Goal: Task Accomplishment & Management: Manage account settings

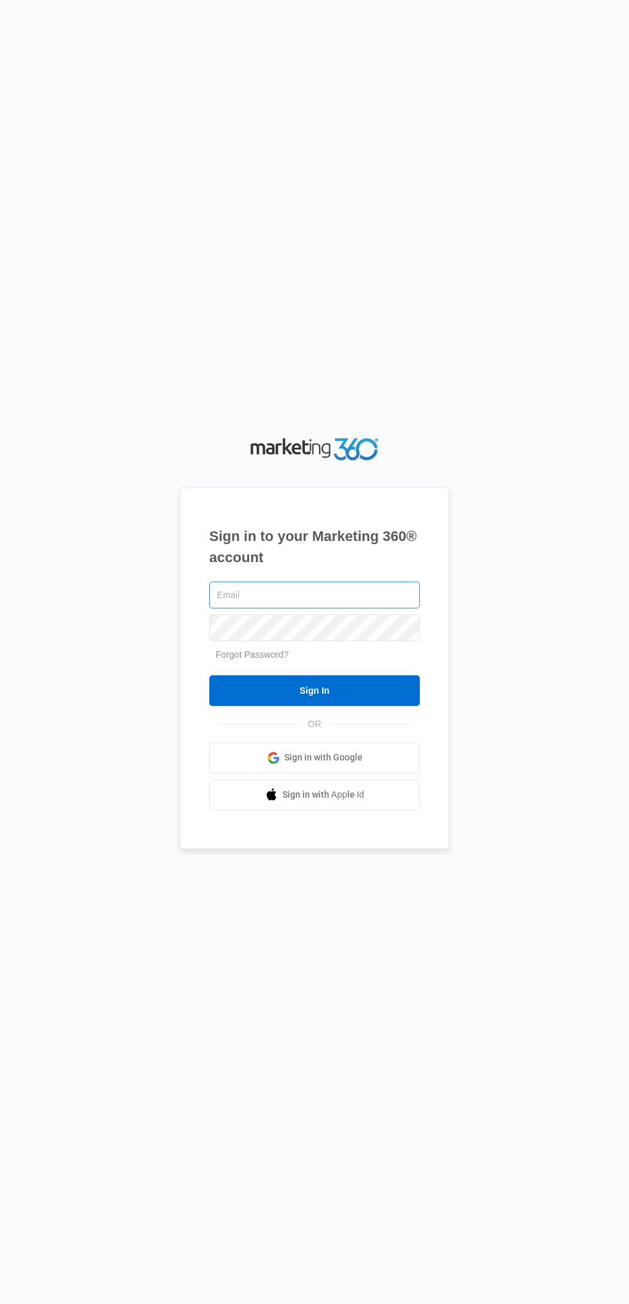
click at [347, 608] on input "text" at bounding box center [314, 594] width 210 height 27
type input "[EMAIL_ADDRESS][DOMAIN_NAME]"
click at [209, 675] on input "Sign In" at bounding box center [314, 690] width 210 height 31
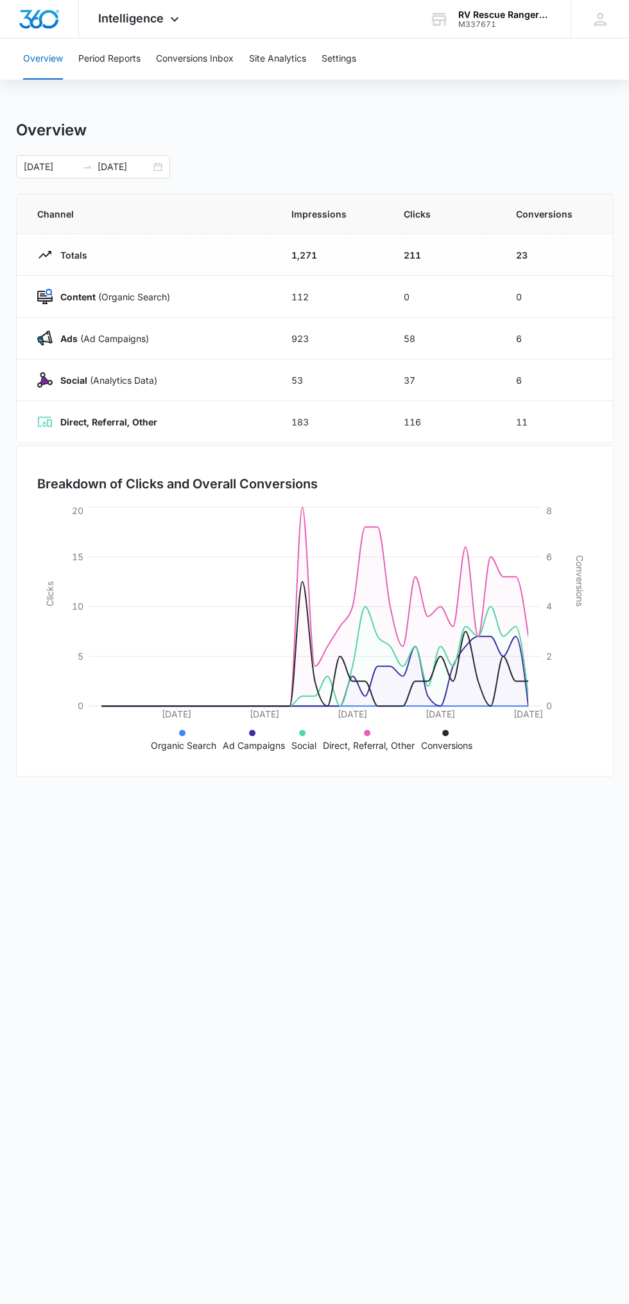
click at [153, 211] on span "Channel" at bounding box center [148, 213] width 223 height 13
click at [135, 166] on input "[DATE]" at bounding box center [124, 167] width 53 height 14
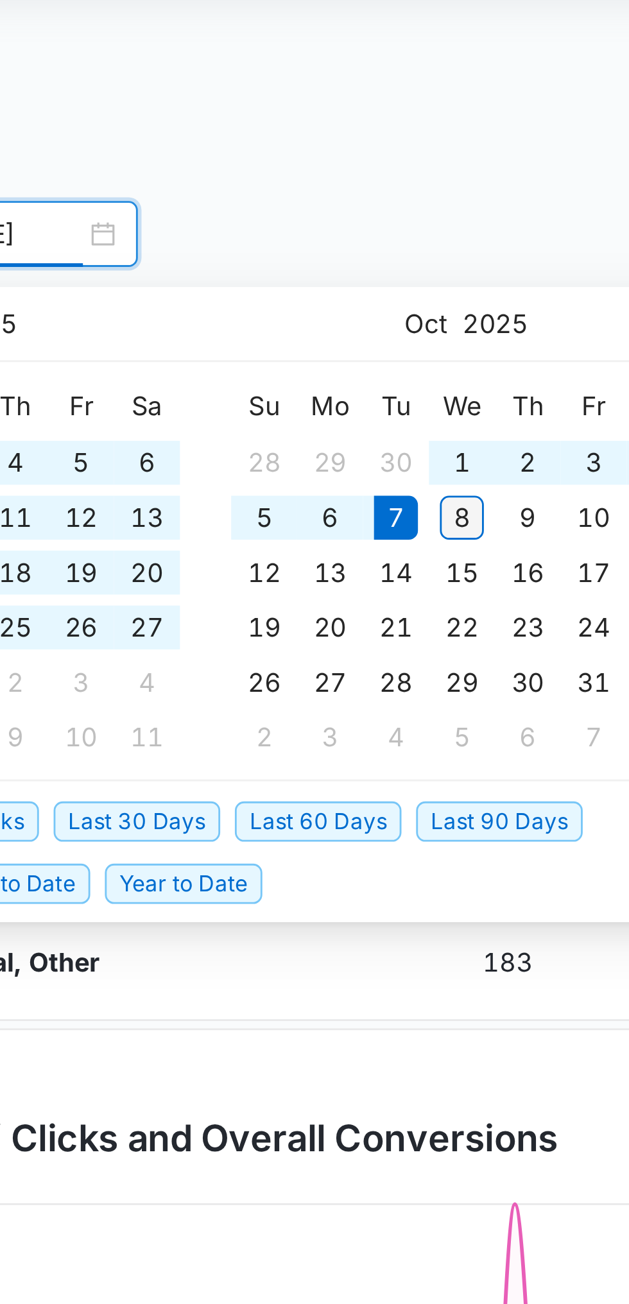
click at [286, 266] on div "8" at bounding box center [283, 266] width 15 height 15
type input "[DATE]"
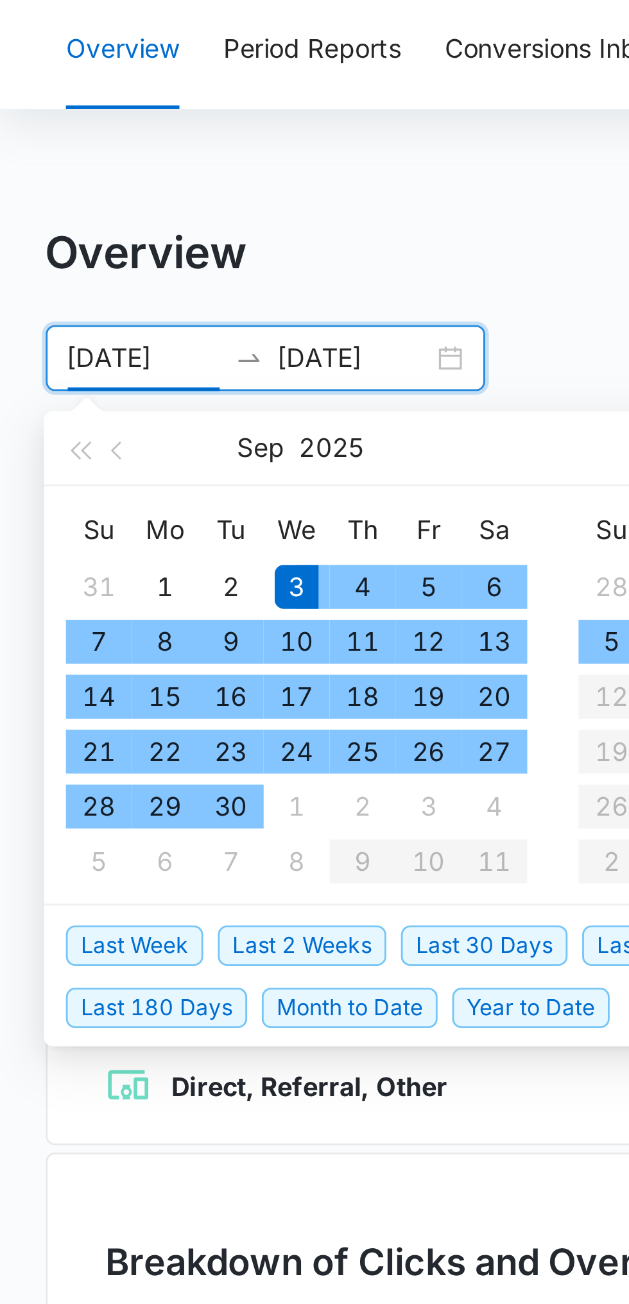
click at [185, 123] on div "Overview" at bounding box center [314, 130] width 597 height 19
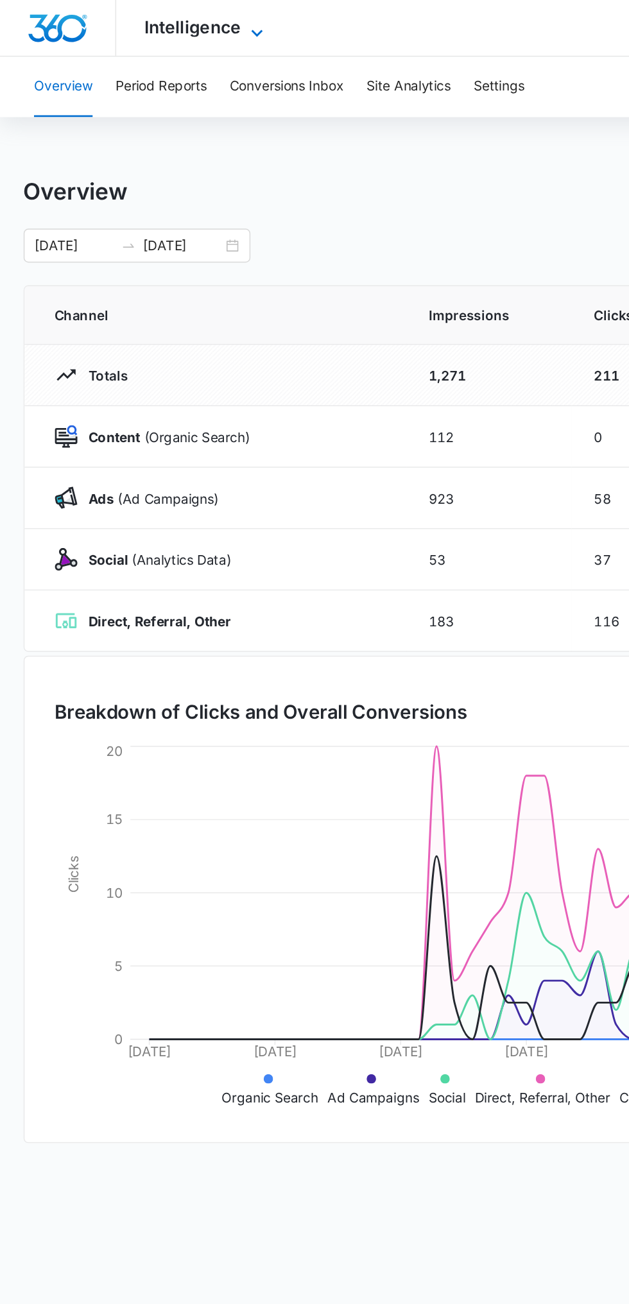
click at [119, 19] on span "Intelligence" at bounding box center [130, 18] width 65 height 13
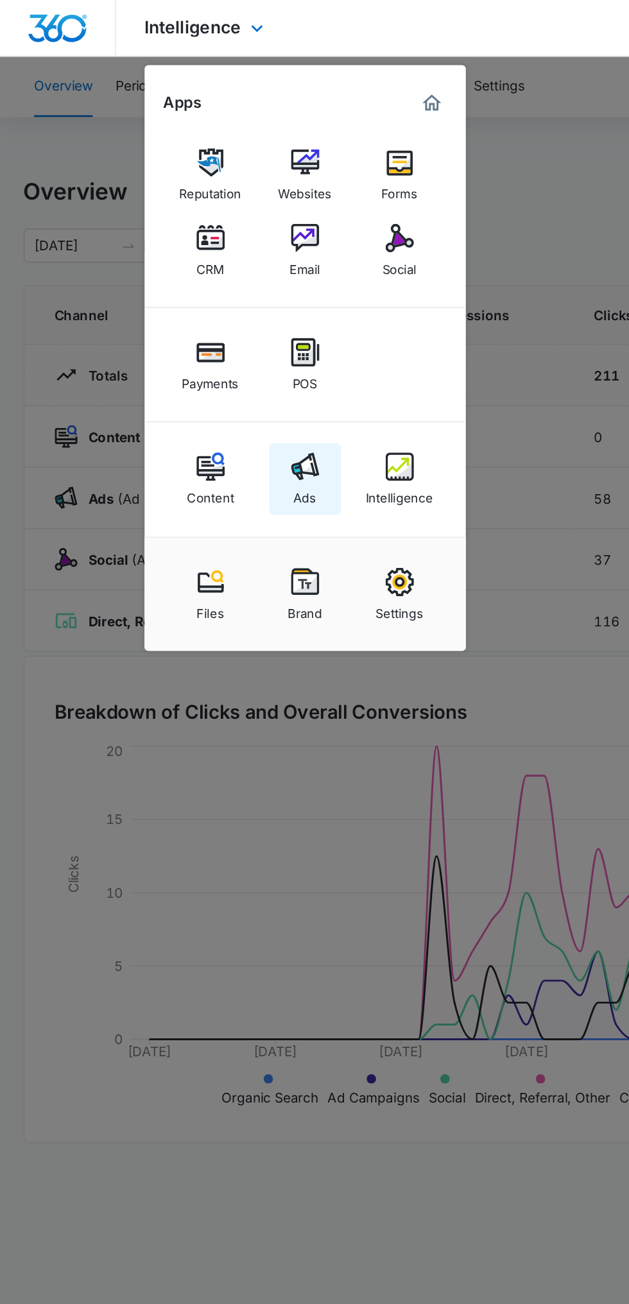
click at [200, 305] on link "Ads" at bounding box center [207, 325] width 49 height 49
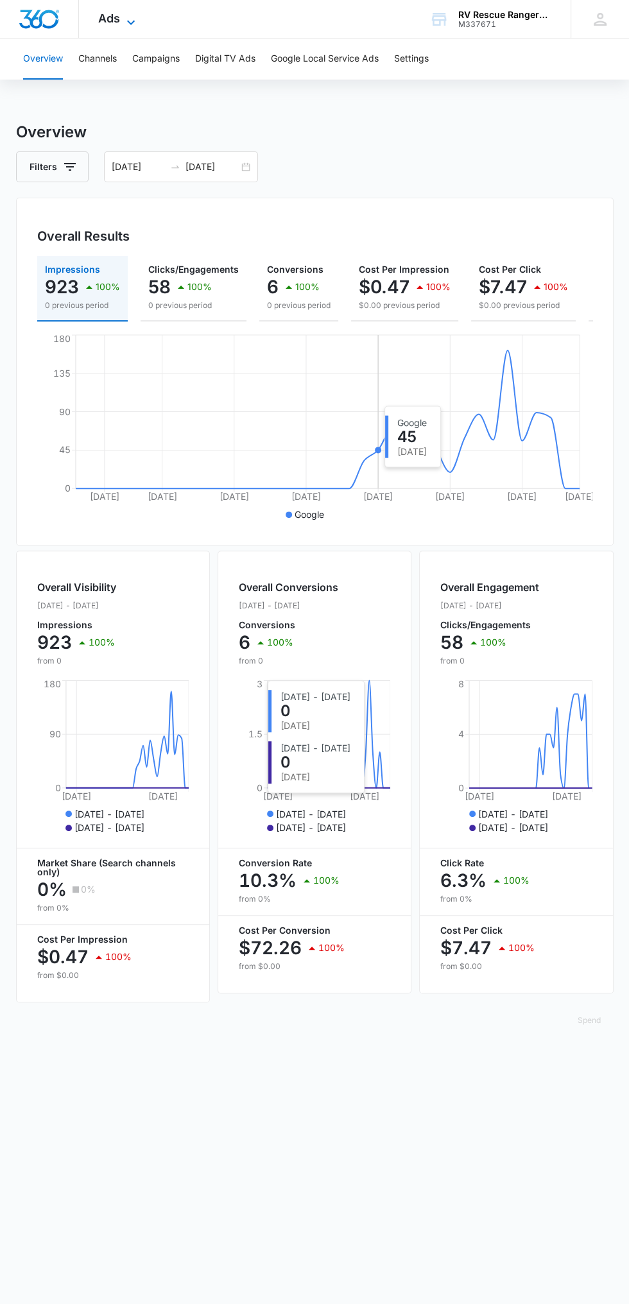
click at [130, 19] on icon at bounding box center [130, 22] width 15 height 15
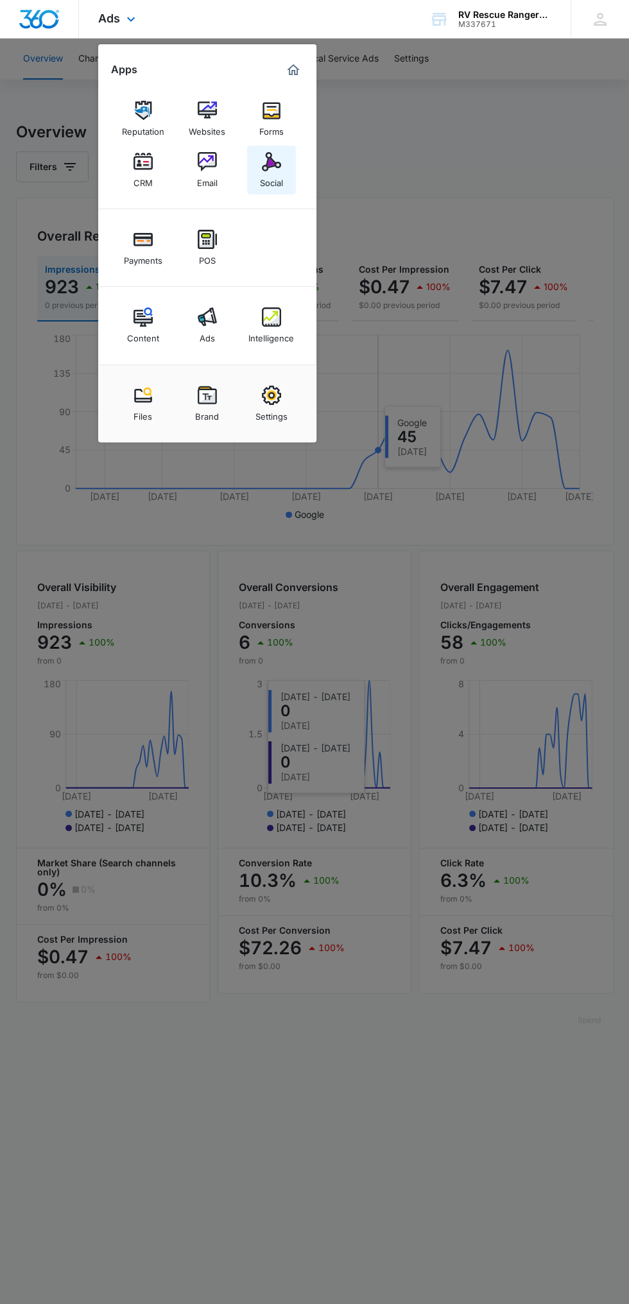
click at [276, 180] on div "Social" at bounding box center [271, 179] width 23 height 17
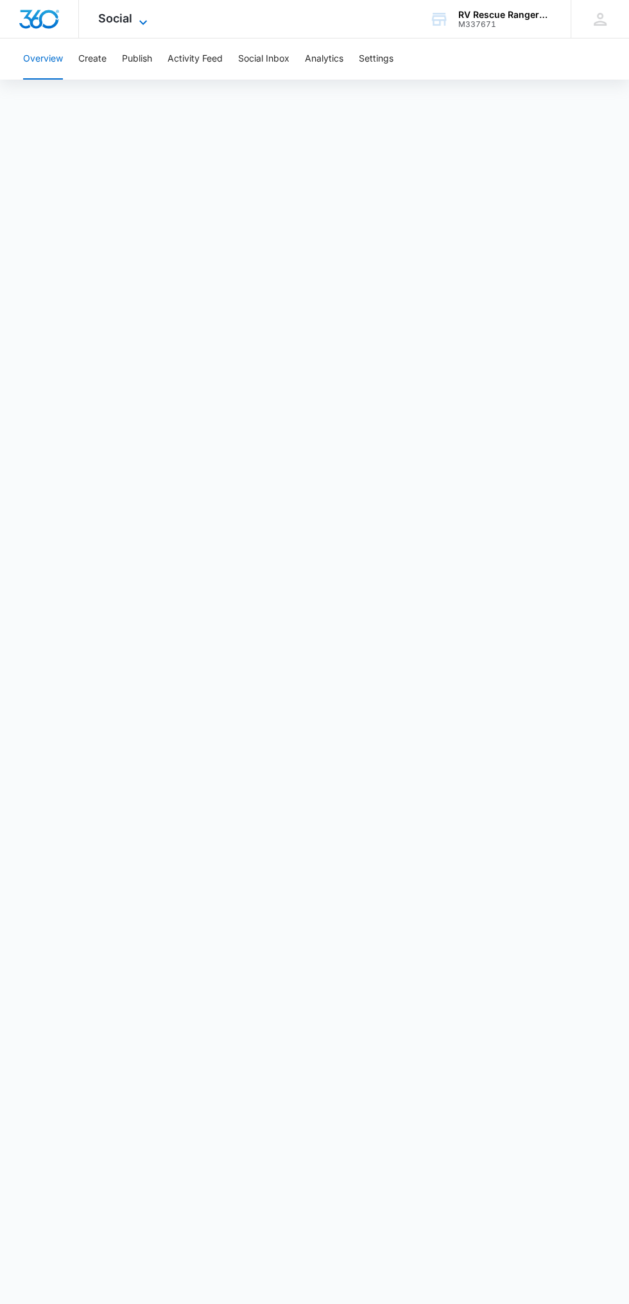
click at [142, 19] on icon at bounding box center [142, 22] width 15 height 15
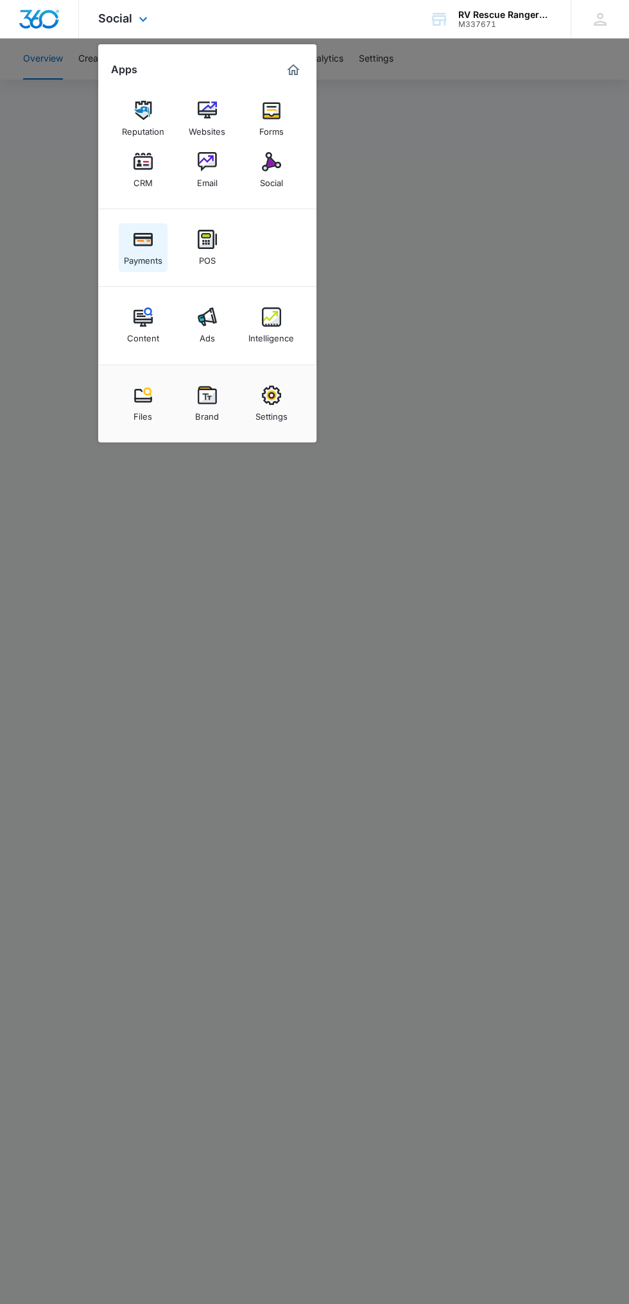
click at [146, 265] on div "Payments" at bounding box center [143, 257] width 38 height 17
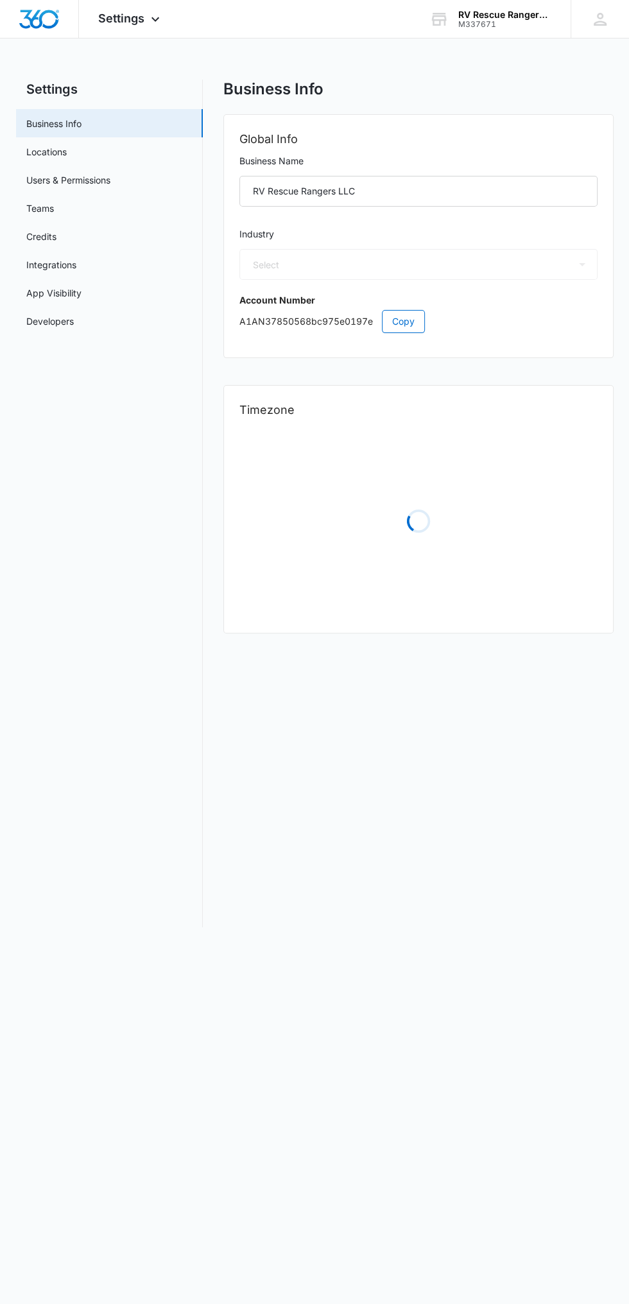
select select "52"
select select "US"
select select "America/Chicago"
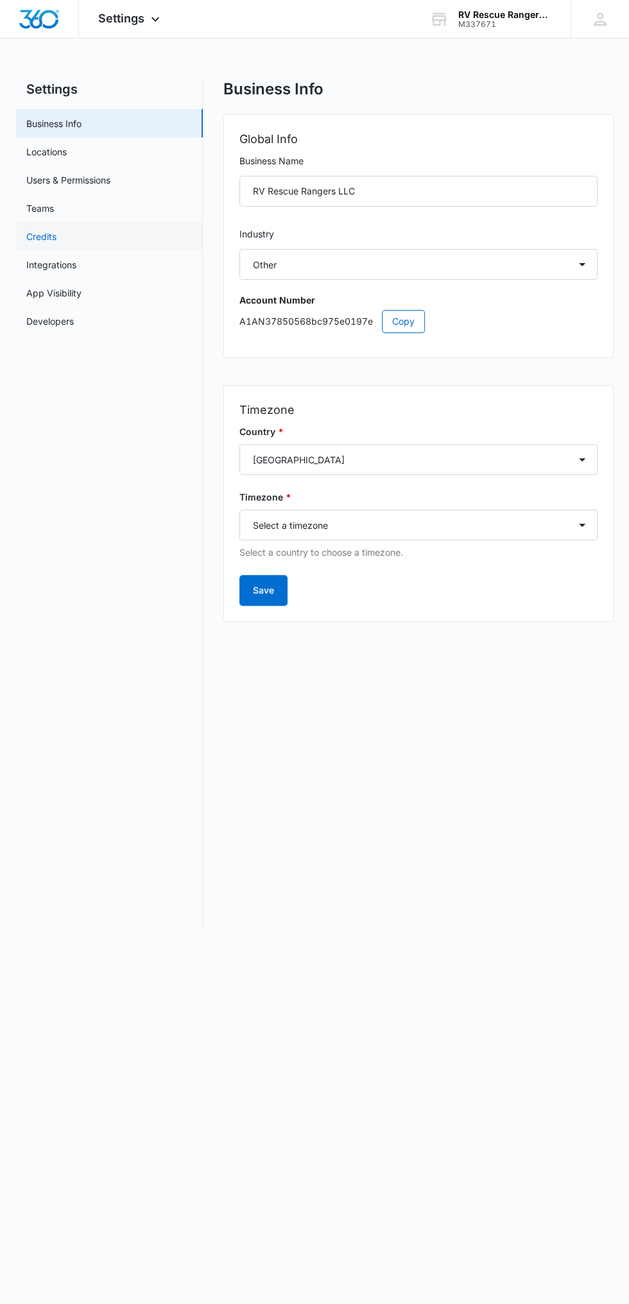
click at [56, 235] on link "Credits" at bounding box center [41, 236] width 30 height 13
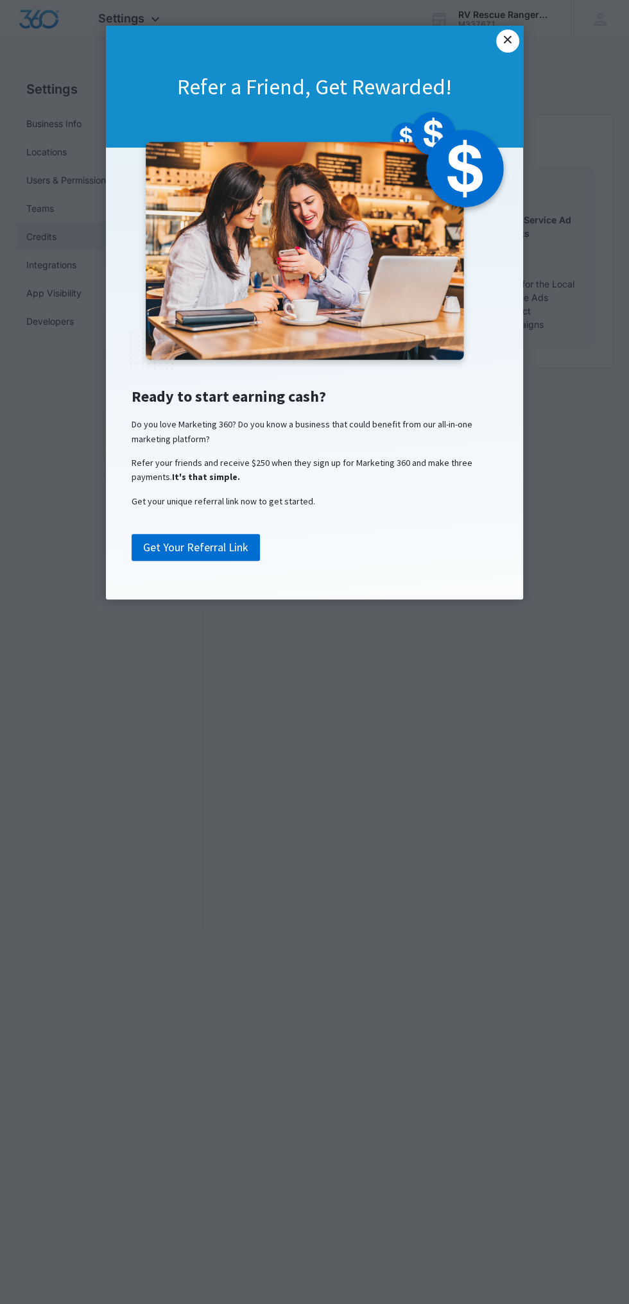
click at [508, 30] on link "×" at bounding box center [507, 41] width 23 height 23
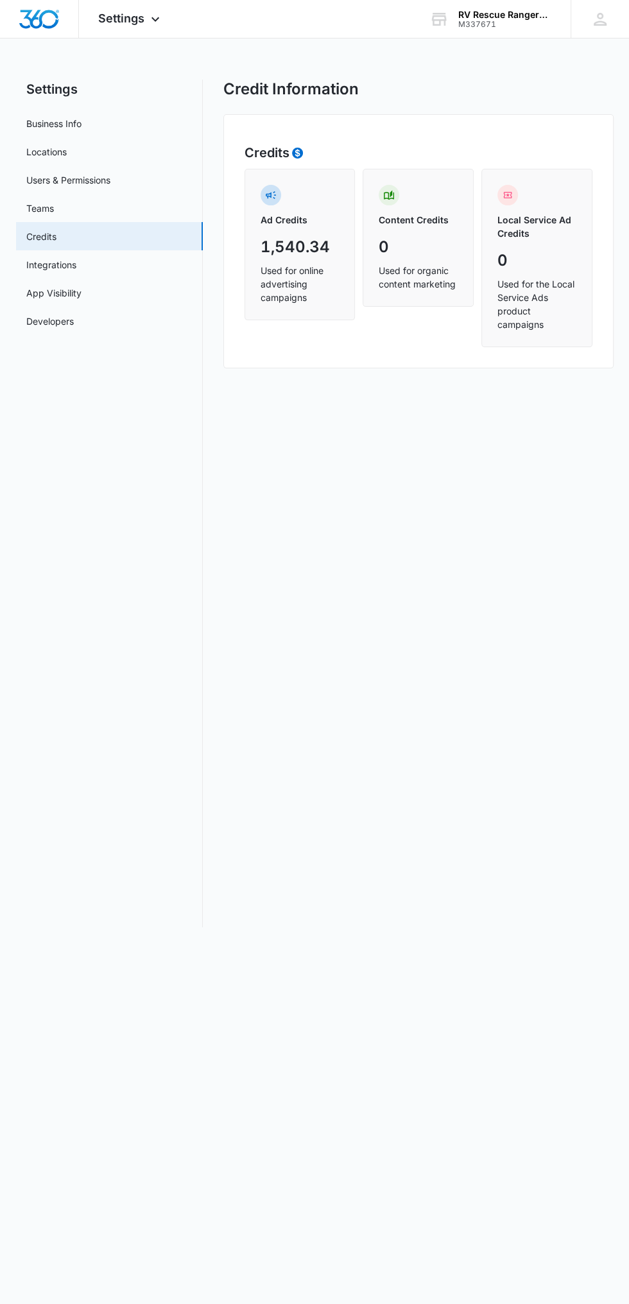
click at [311, 234] on div "Ad Credits" at bounding box center [300, 210] width 79 height 51
click at [298, 146] on button at bounding box center [297, 153] width 13 height 15
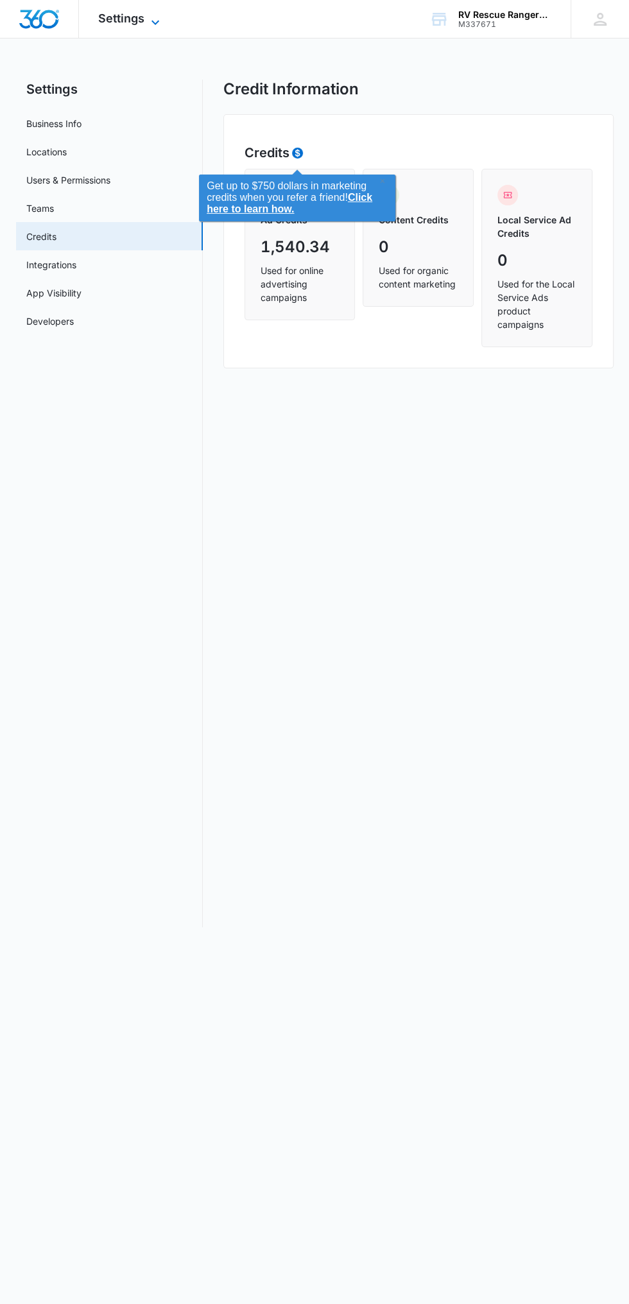
click at [150, 24] on icon at bounding box center [155, 22] width 15 height 15
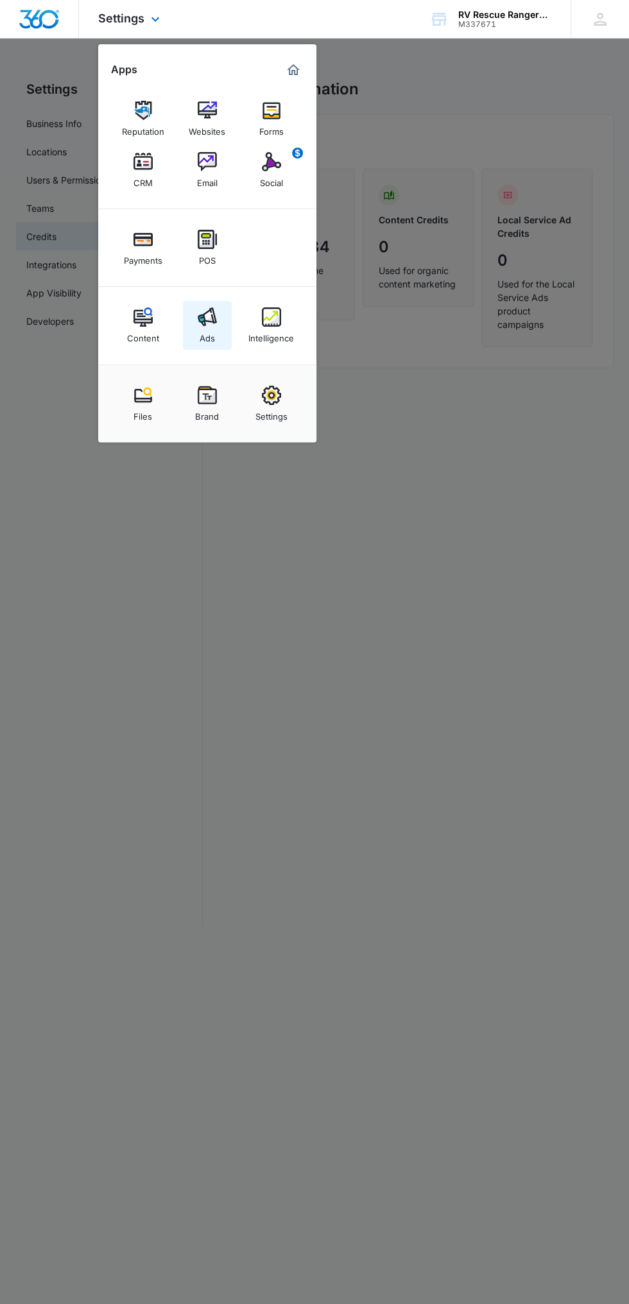
click at [207, 315] on img at bounding box center [207, 316] width 19 height 19
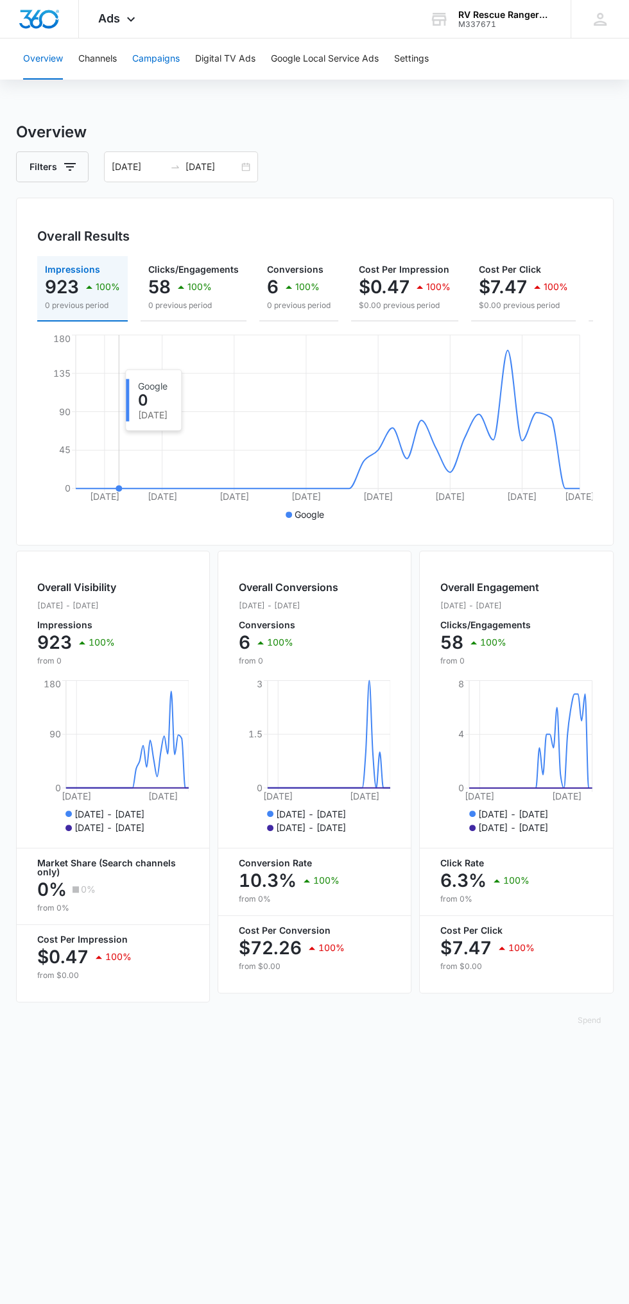
click at [168, 73] on button "Campaigns" at bounding box center [155, 58] width 47 height 41
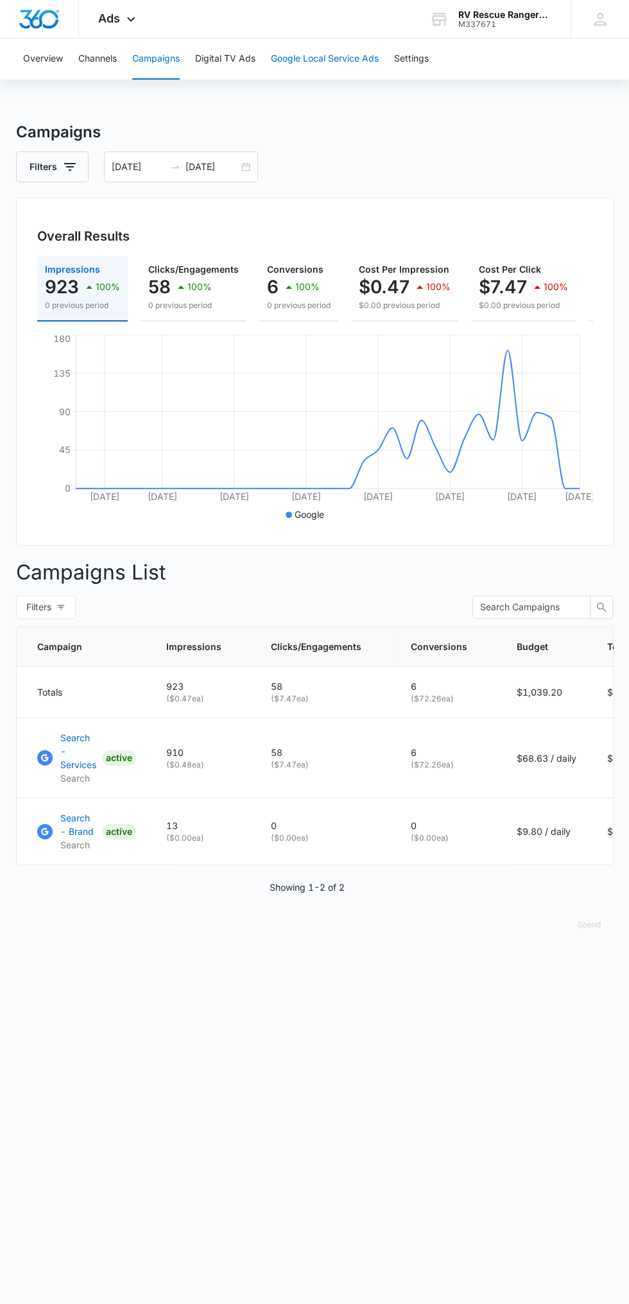
click at [343, 58] on button "Google Local Service Ads" at bounding box center [325, 58] width 108 height 41
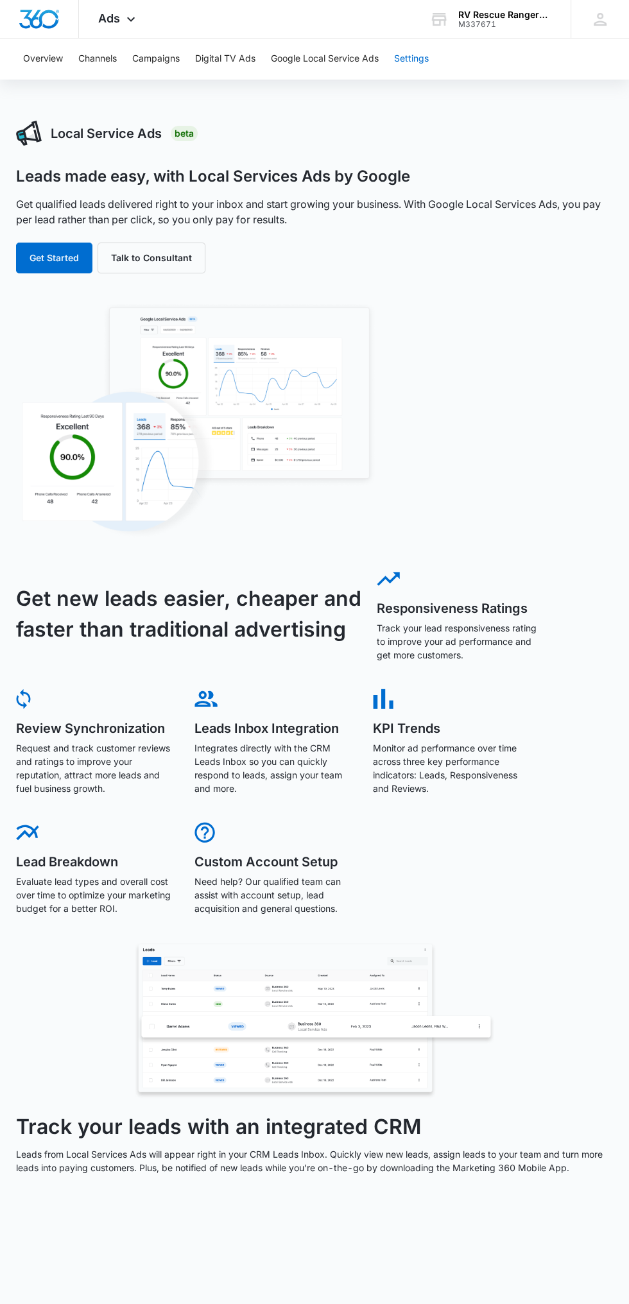
click at [423, 58] on button "Settings" at bounding box center [411, 58] width 35 height 41
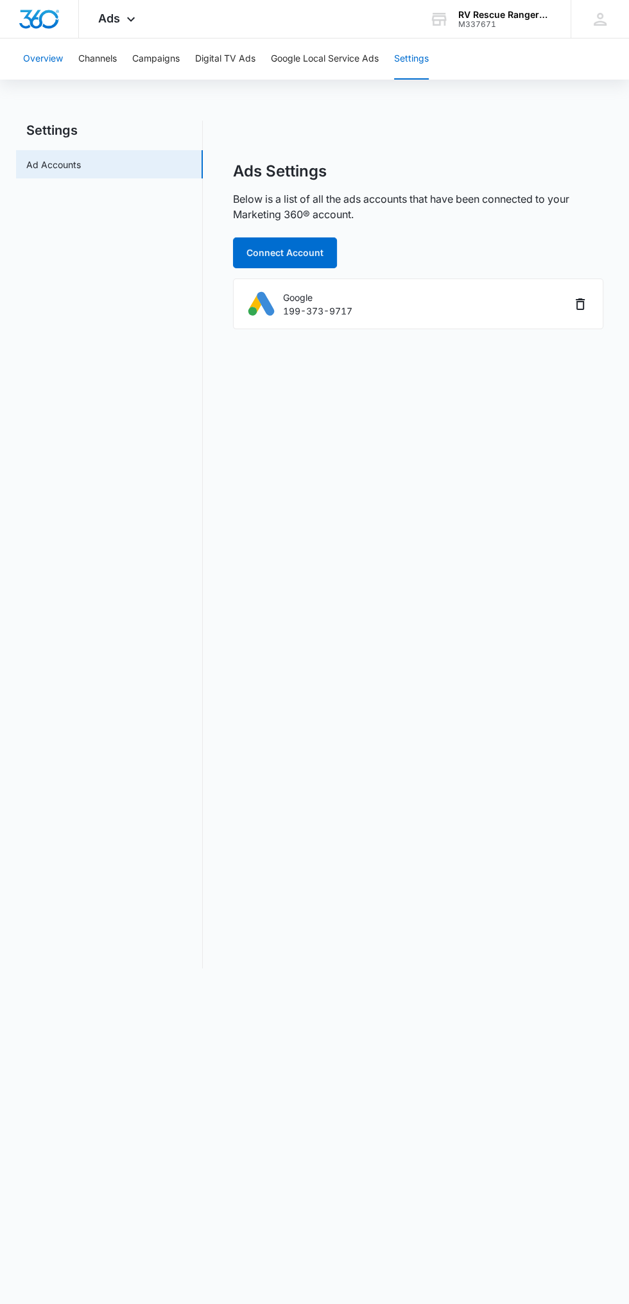
click at [58, 53] on button "Overview" at bounding box center [43, 58] width 40 height 41
